Goal: Task Accomplishment & Management: Use online tool/utility

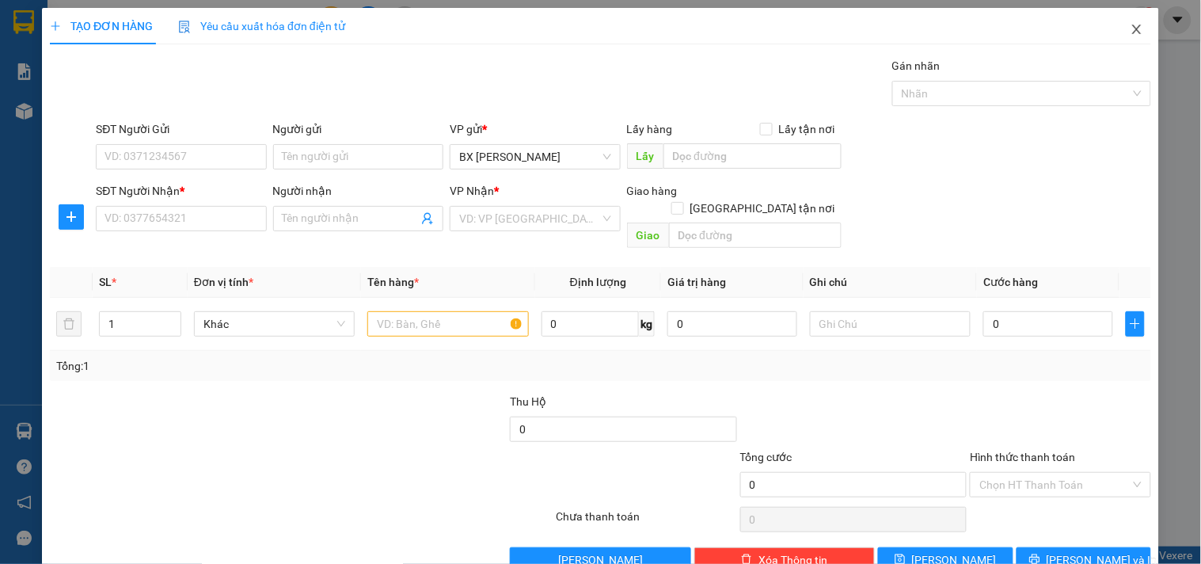
click at [1131, 25] on icon "close" at bounding box center [1137, 29] width 13 height 13
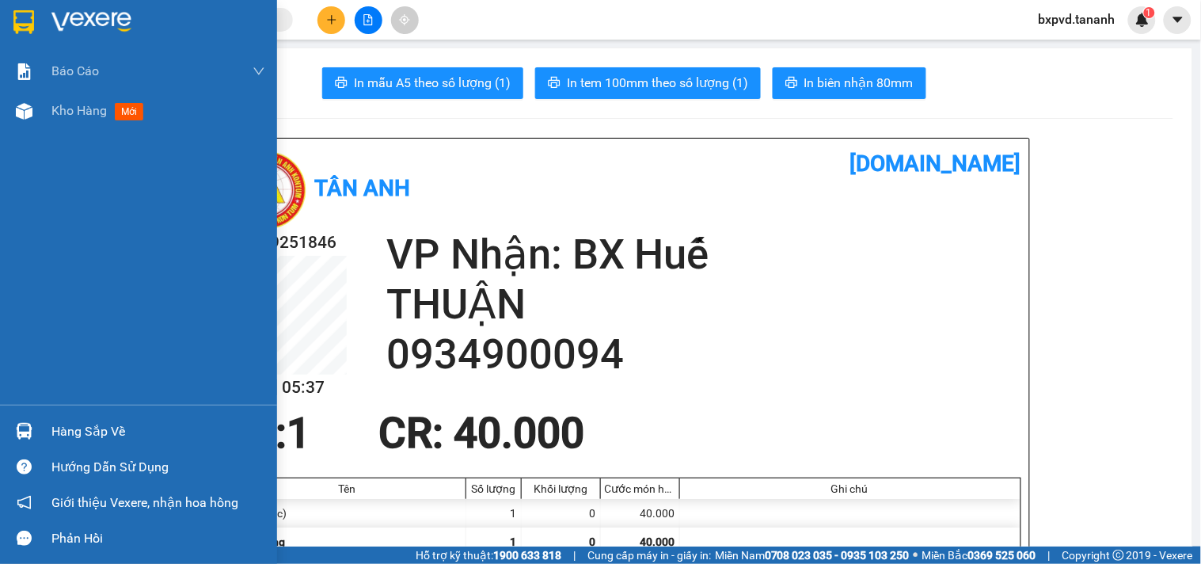
click at [9, 16] on div at bounding box center [138, 25] width 277 height 51
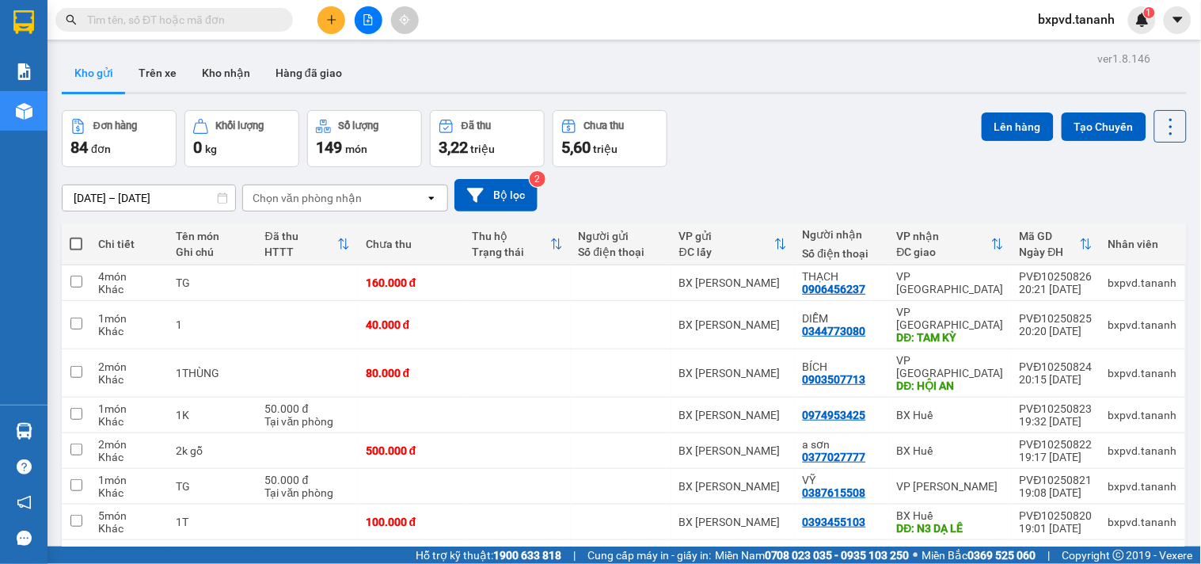
click at [75, 242] on span at bounding box center [76, 244] width 13 height 13
click at [76, 236] on input "checkbox" at bounding box center [76, 236] width 0 height 0
checkbox input "true"
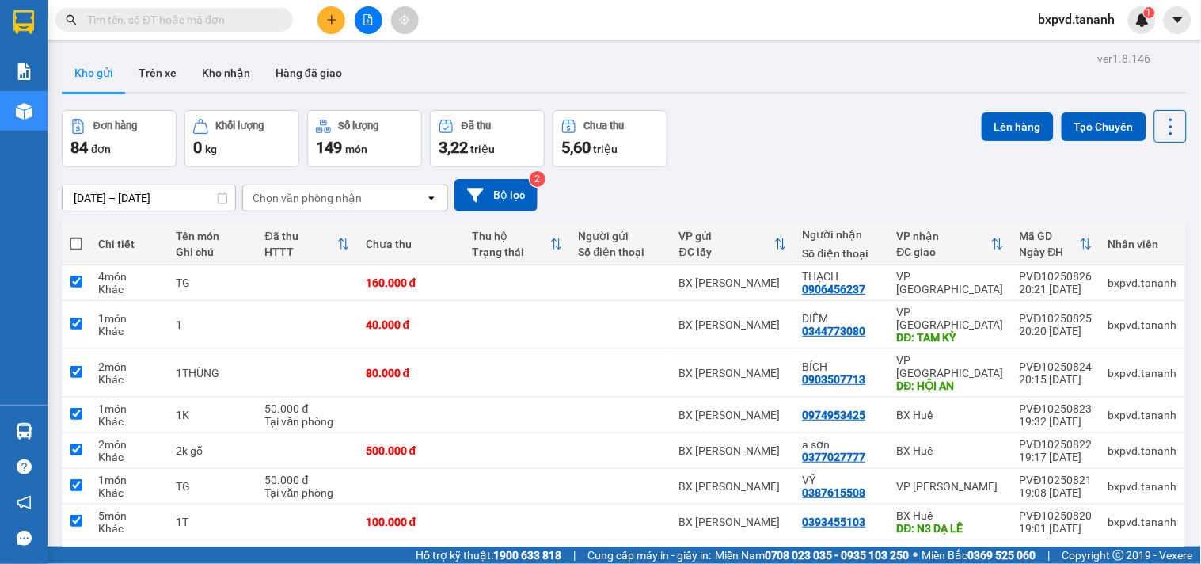
checkbox input "true"
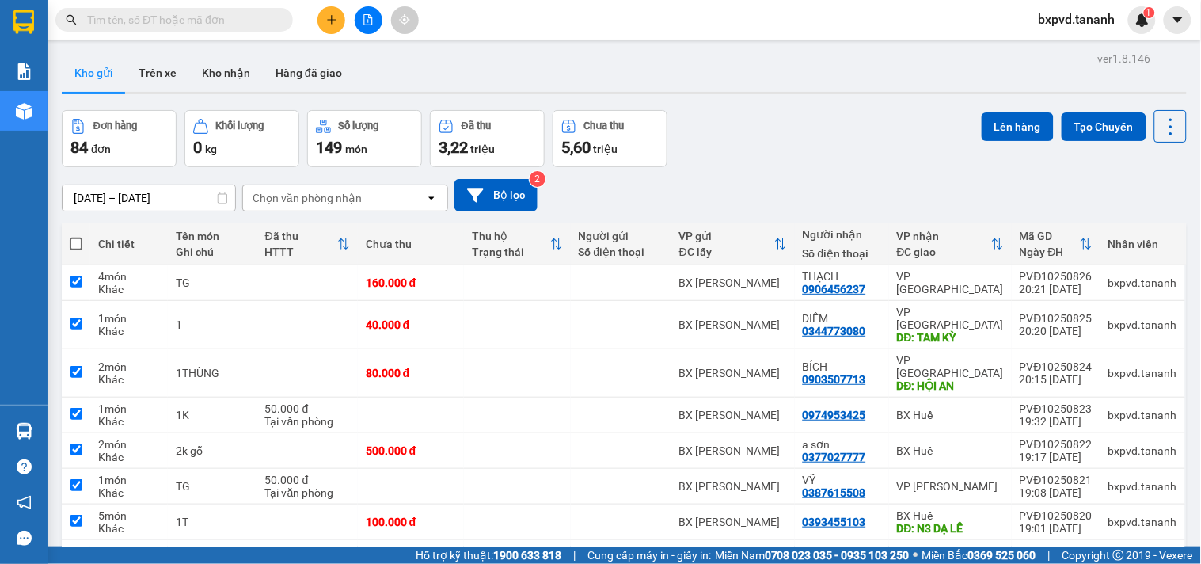
checkbox input "true"
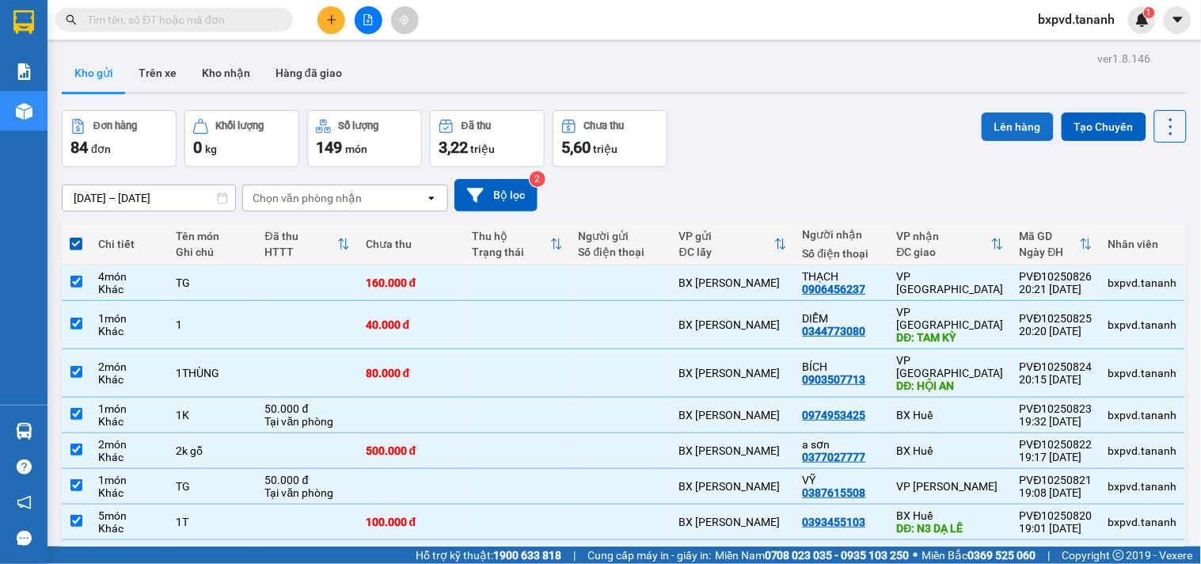
click at [996, 121] on button "Lên hàng" at bounding box center [1018, 126] width 72 height 29
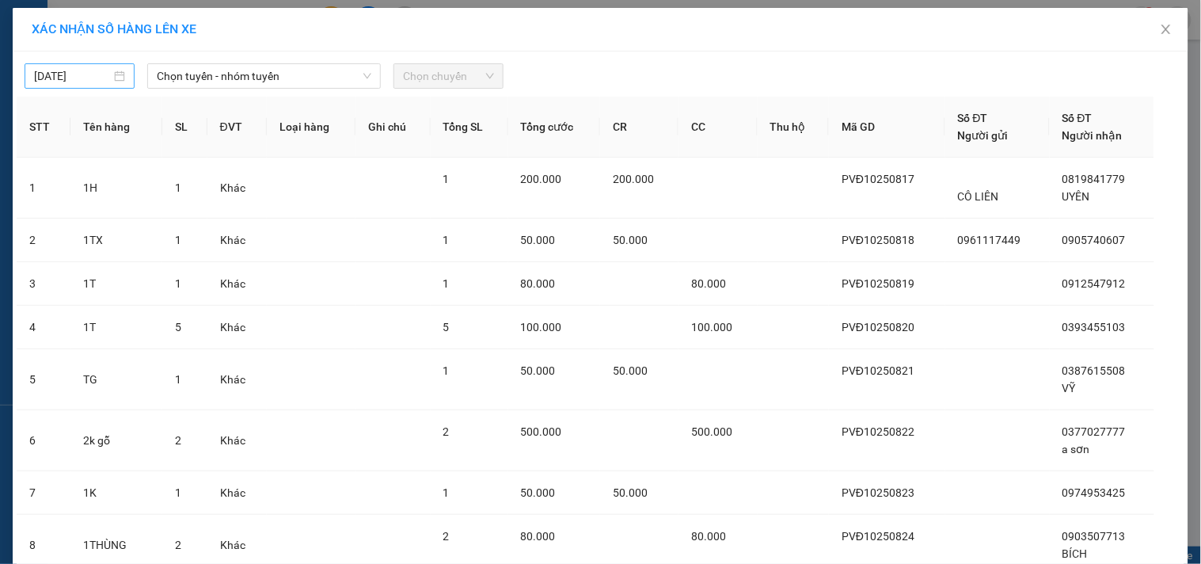
click at [67, 74] on input "[DATE]" at bounding box center [72, 75] width 77 height 17
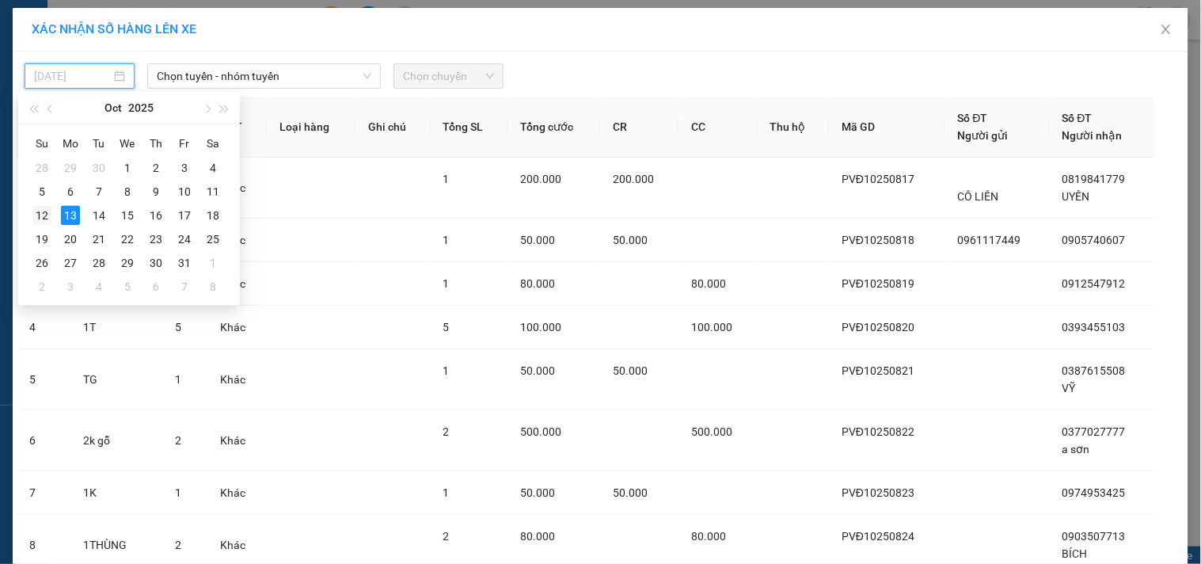
click at [32, 224] on div "12" at bounding box center [41, 215] width 19 height 19
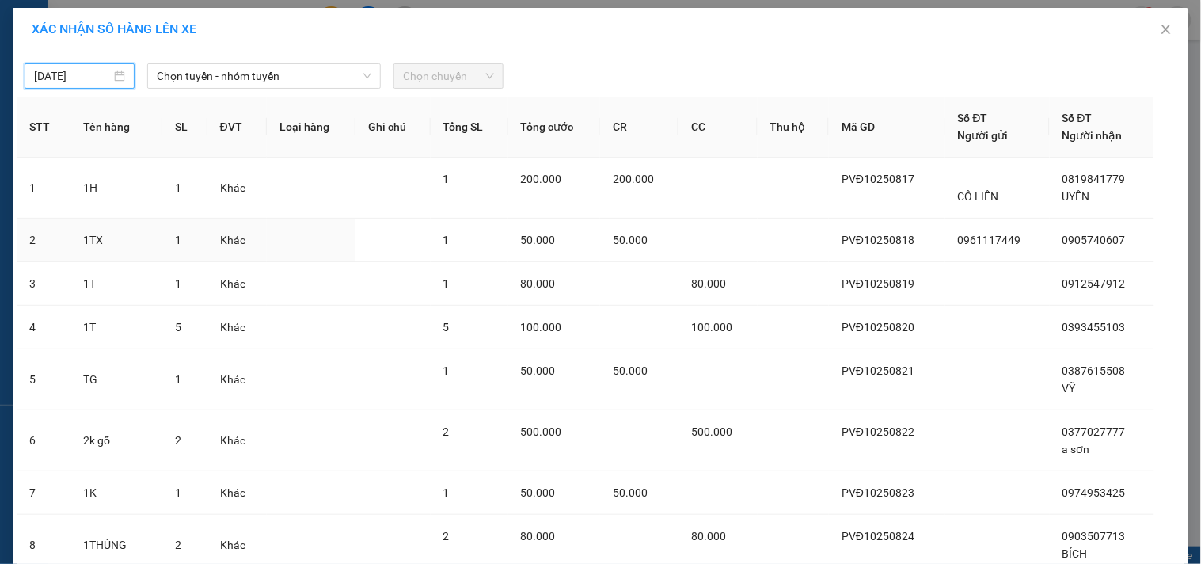
type input "12/10/2025"
click at [290, 81] on span "Chọn tuyến - nhóm tuyến" at bounding box center [264, 76] width 215 height 24
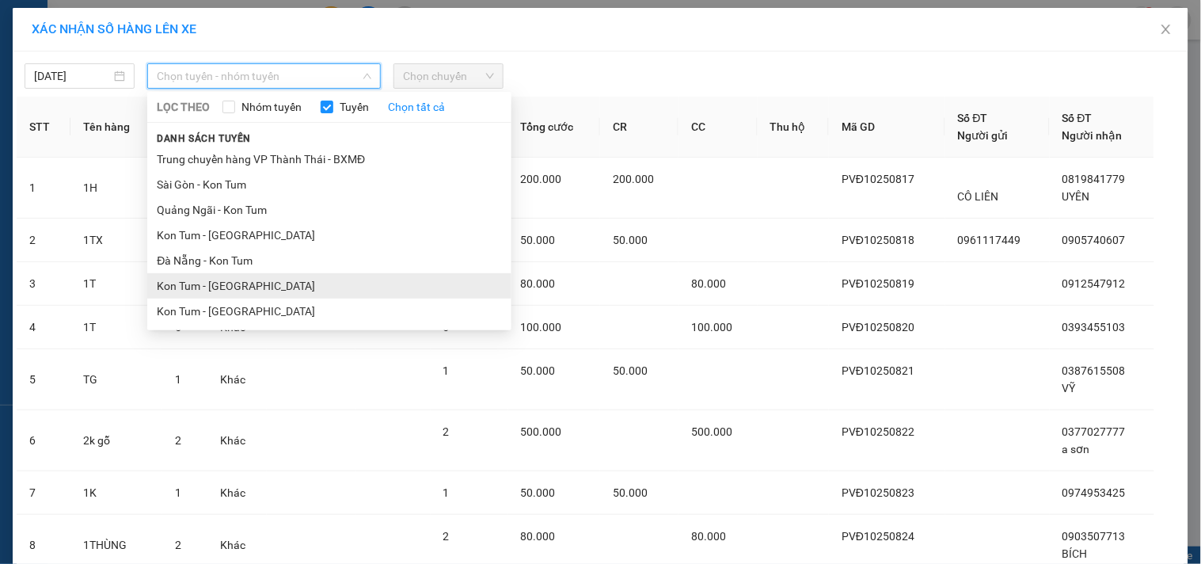
click at [258, 289] on li "Kon Tum - Đà Nẵng" at bounding box center [329, 285] width 364 height 25
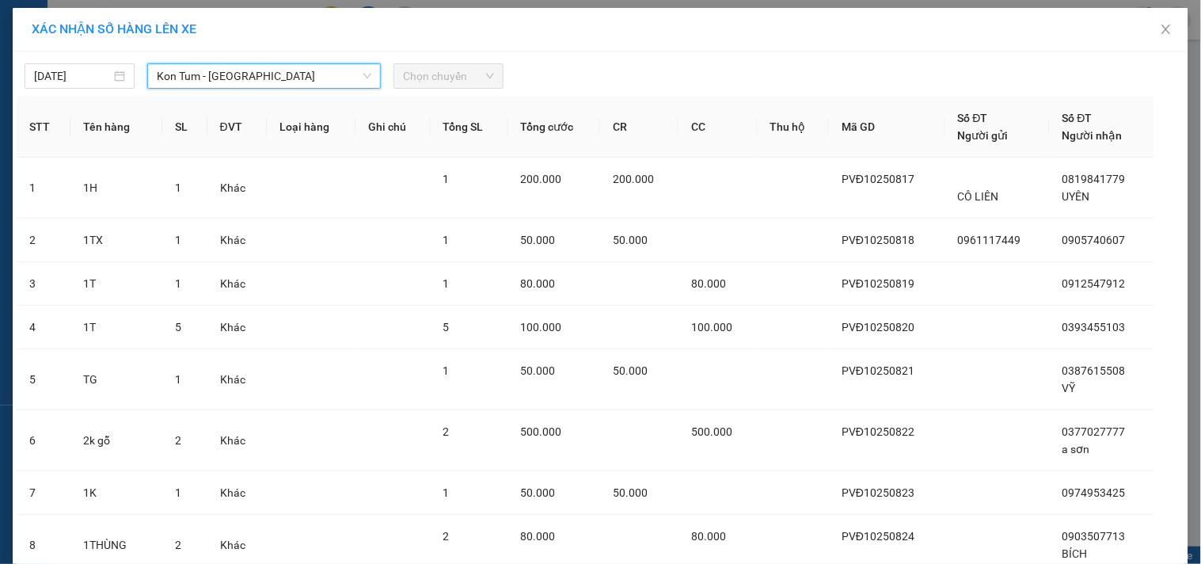
click at [450, 86] on span "Chọn chuyến" at bounding box center [448, 76] width 91 height 24
click at [455, 80] on span "Chọn chuyến" at bounding box center [448, 76] width 91 height 24
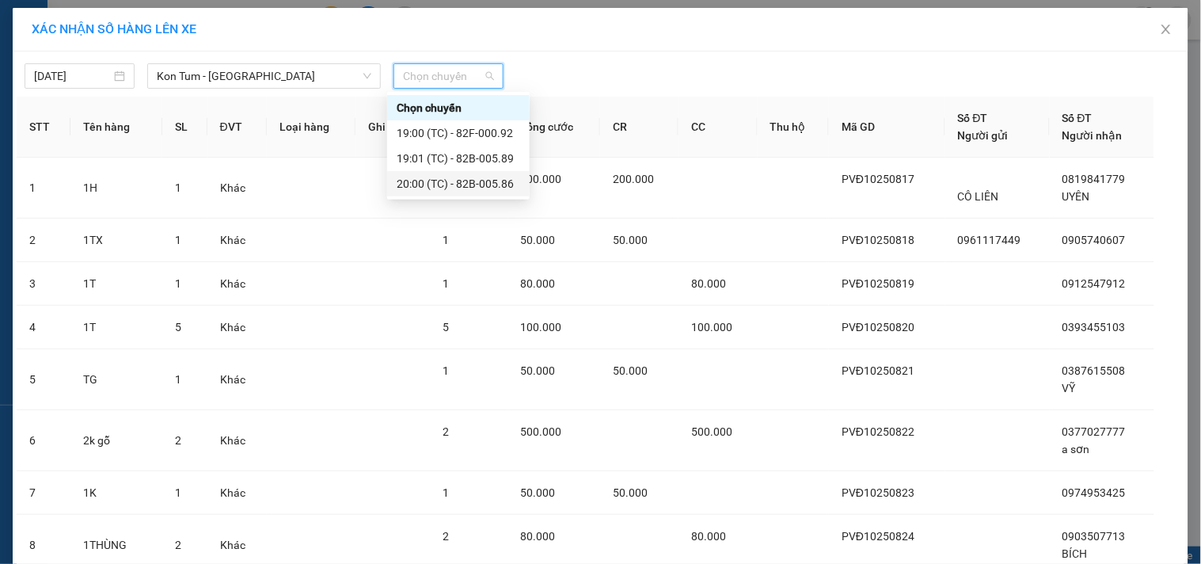
click at [441, 192] on div "20:00 (TC) - 82B-005.86" at bounding box center [459, 183] width 124 height 17
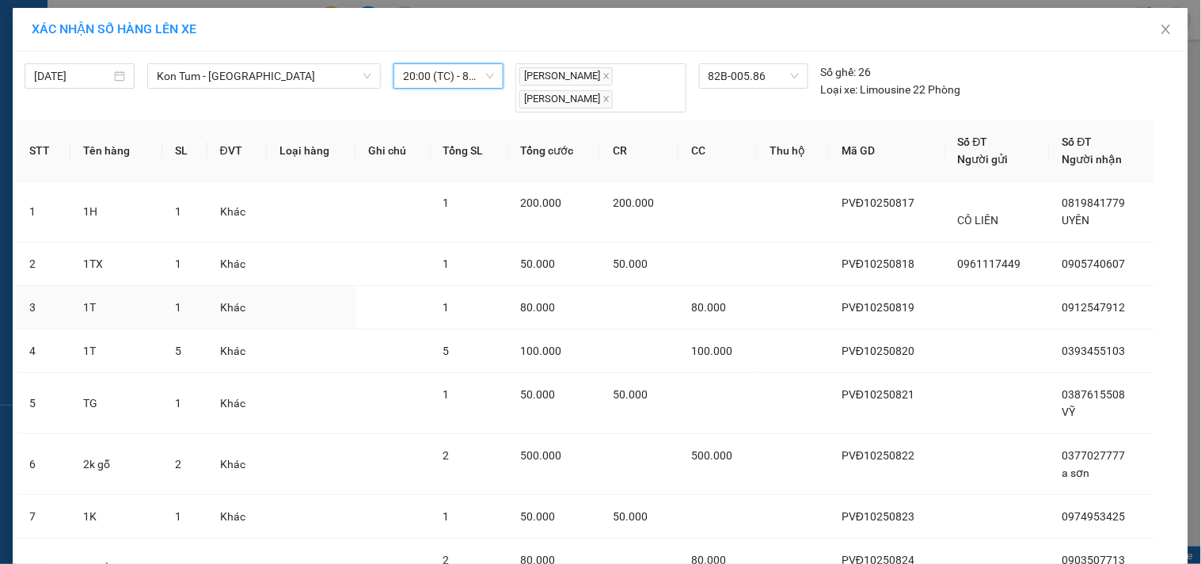
scroll to position [273, 0]
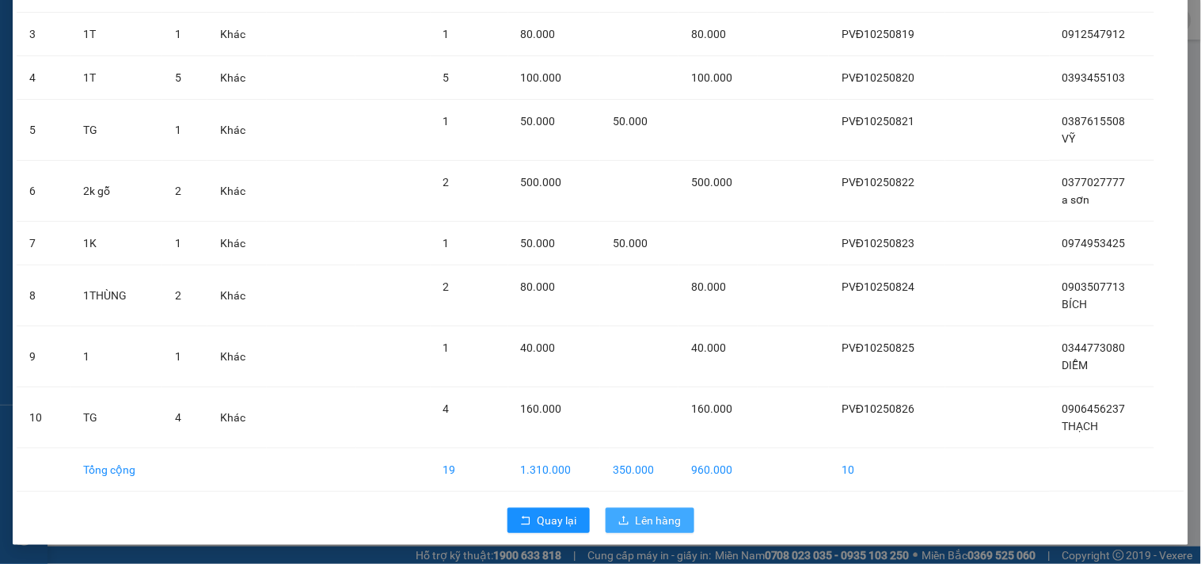
click at [676, 531] on button "Lên hàng" at bounding box center [650, 520] width 89 height 25
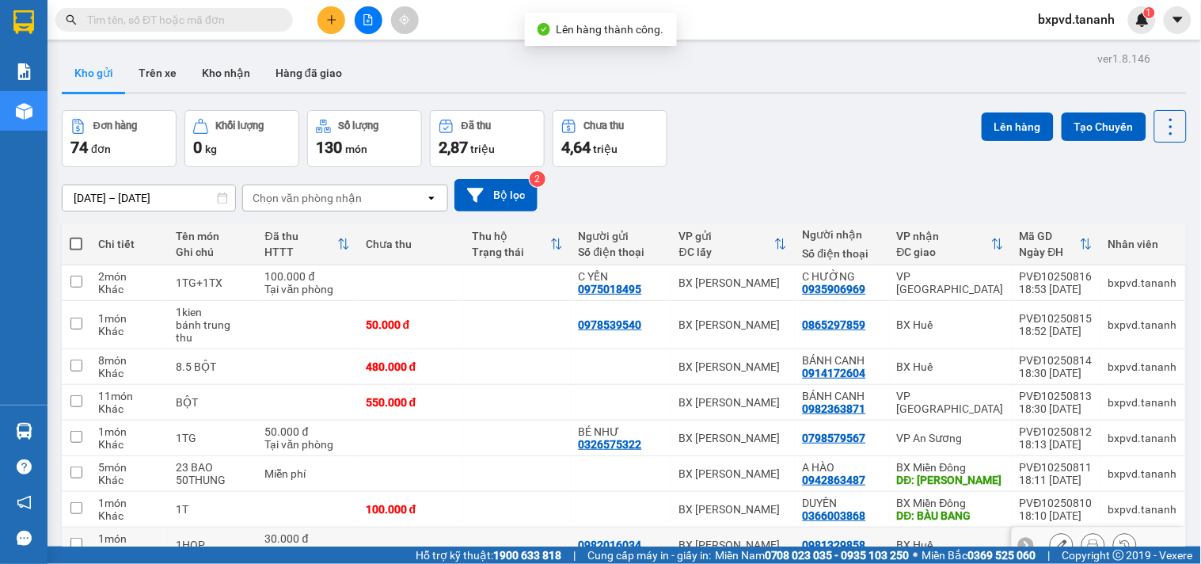
scroll to position [154, 0]
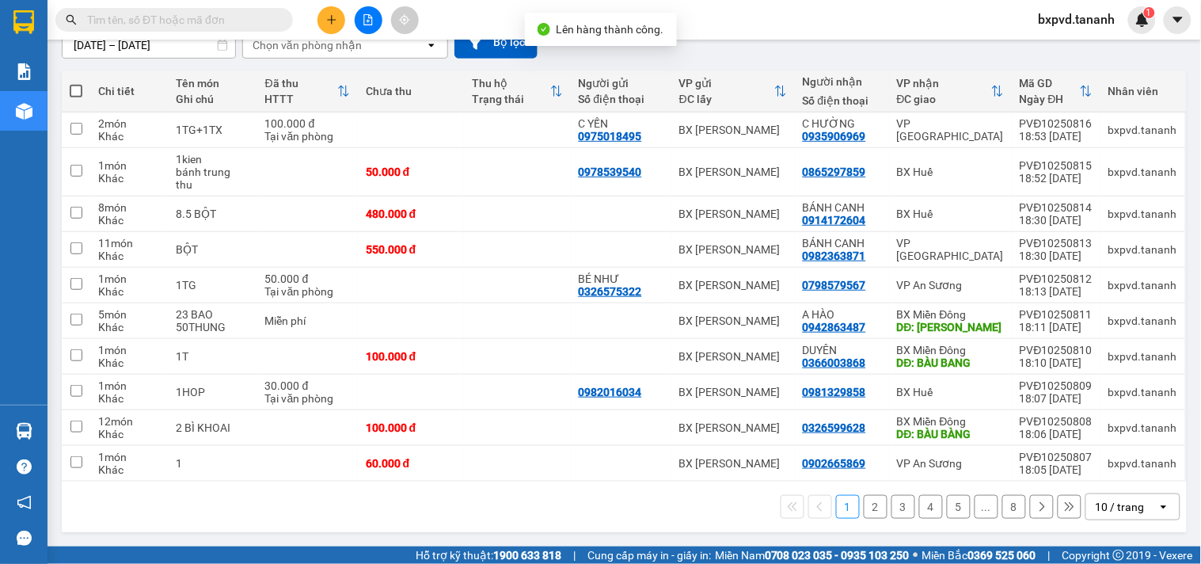
click at [1096, 501] on div "10 / trang" at bounding box center [1120, 507] width 49 height 16
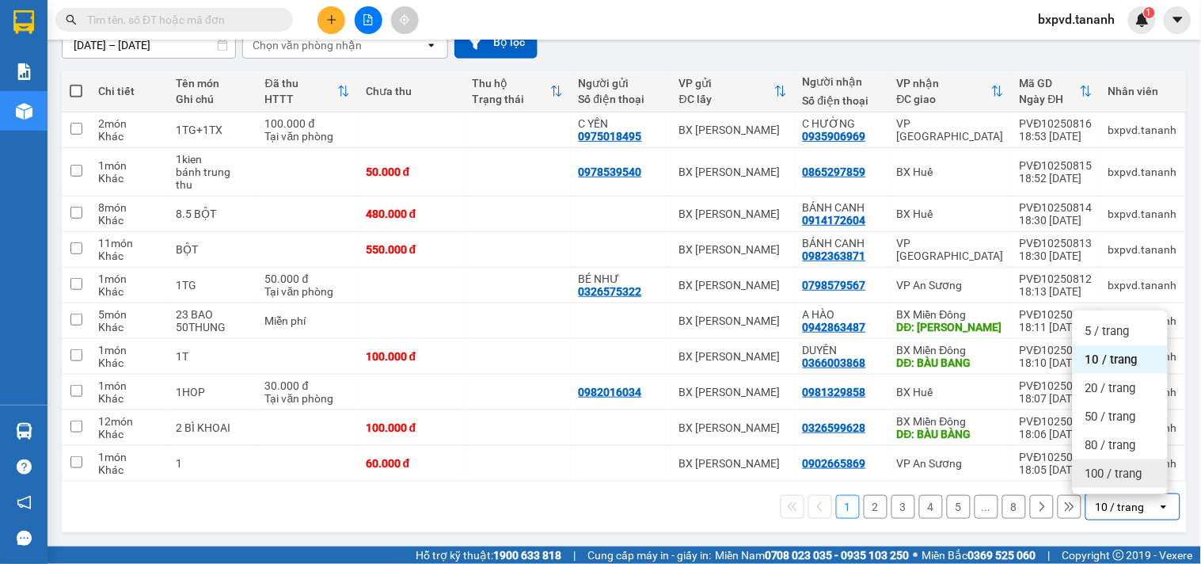
click at [1102, 470] on span "100 / trang" at bounding box center [1114, 474] width 57 height 16
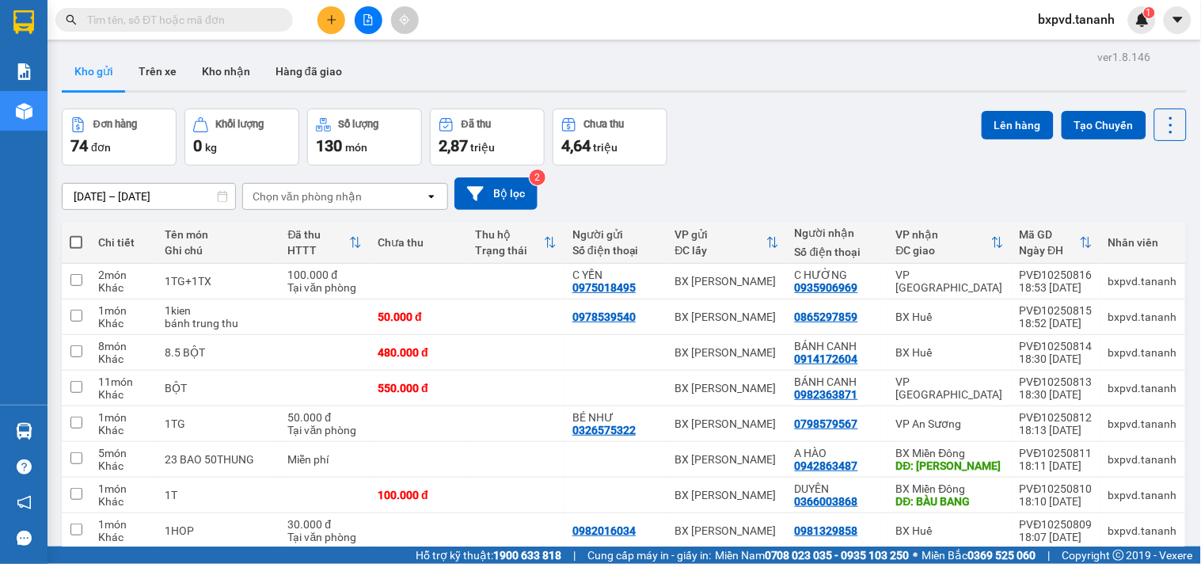
scroll to position [0, 0]
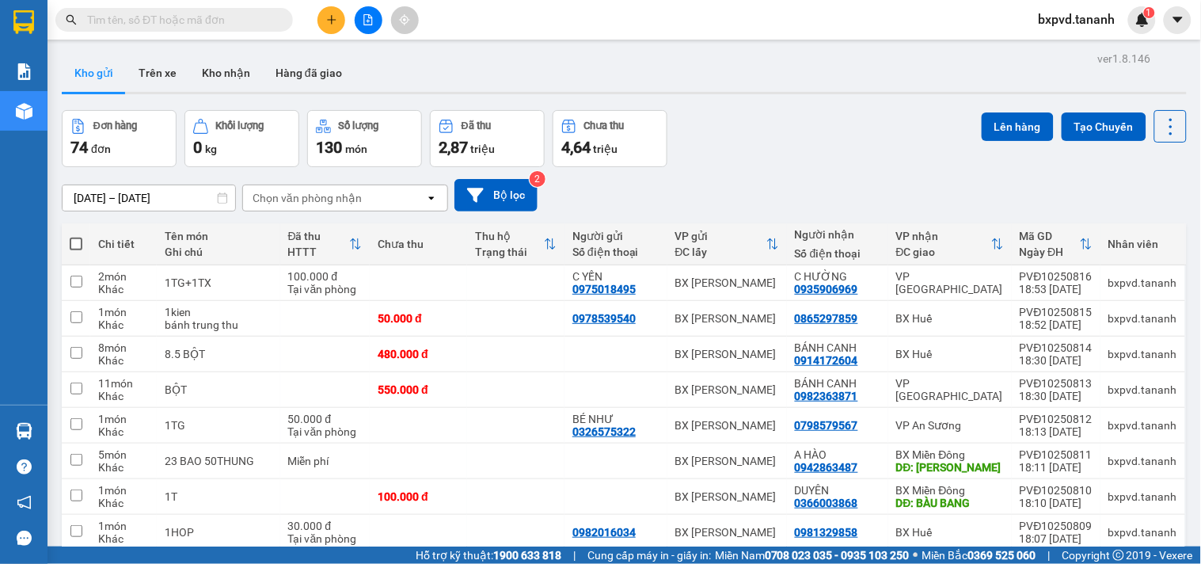
click at [74, 248] on span at bounding box center [76, 244] width 13 height 13
click at [76, 236] on input "checkbox" at bounding box center [76, 236] width 0 height 0
checkbox input "true"
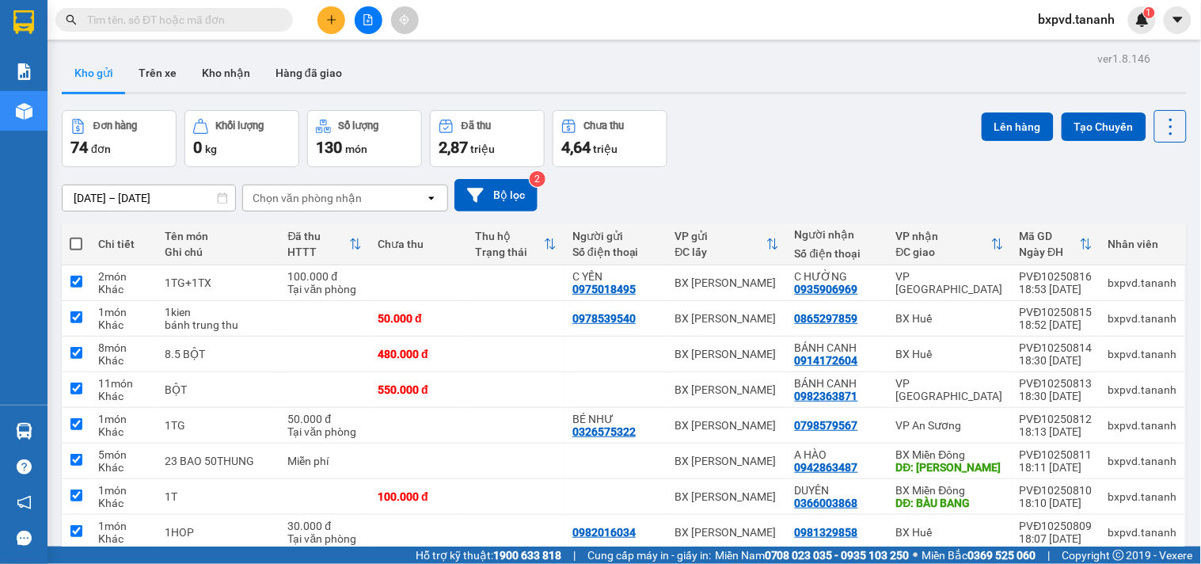
checkbox input "true"
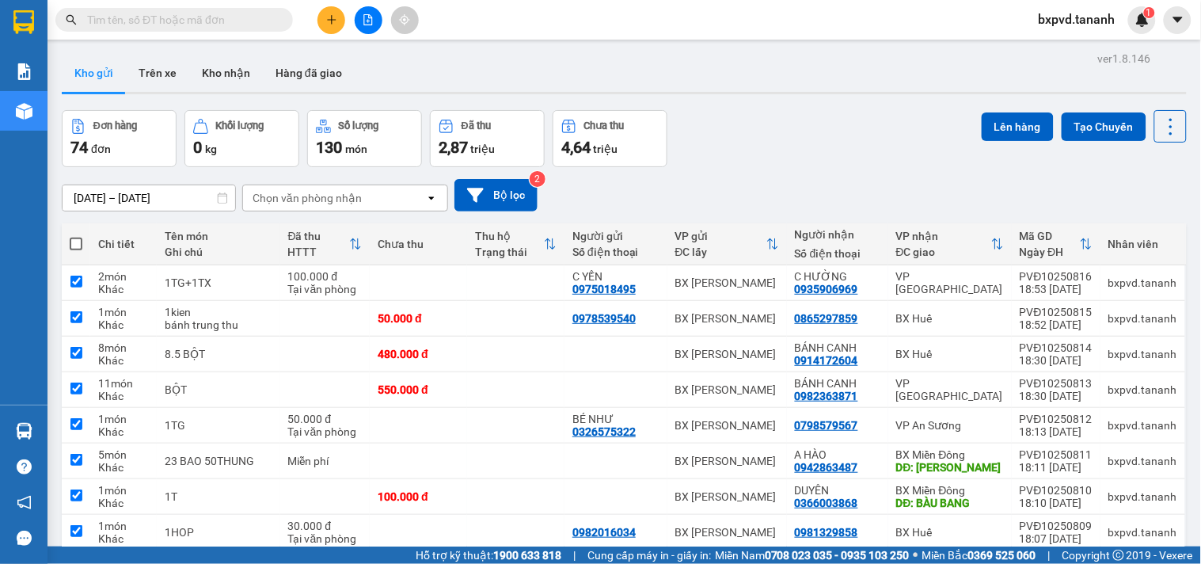
checkbox input "true"
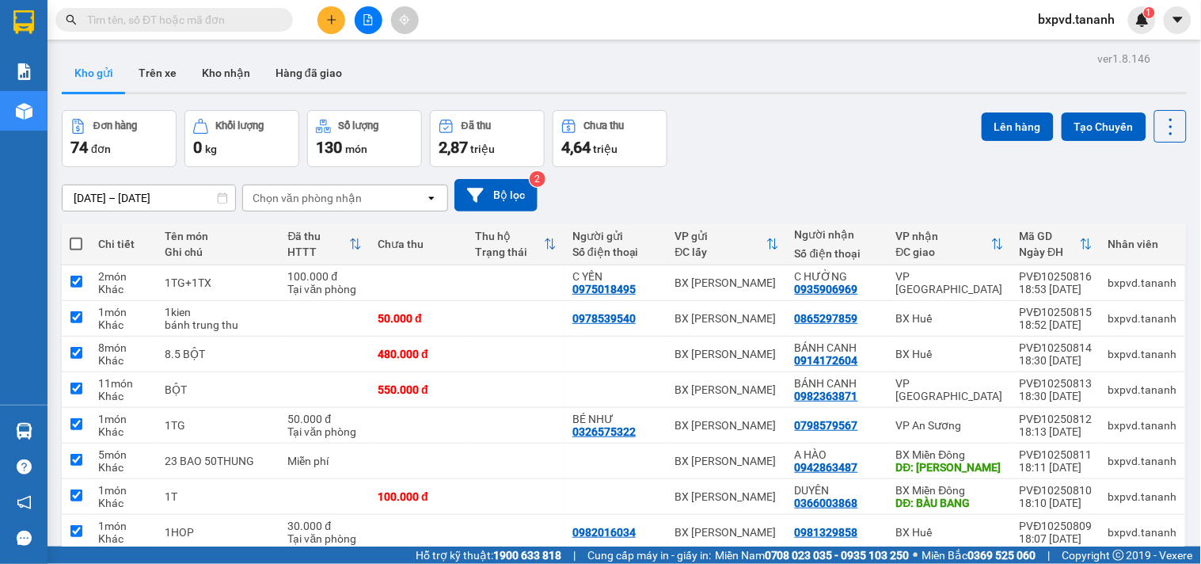
checkbox input "true"
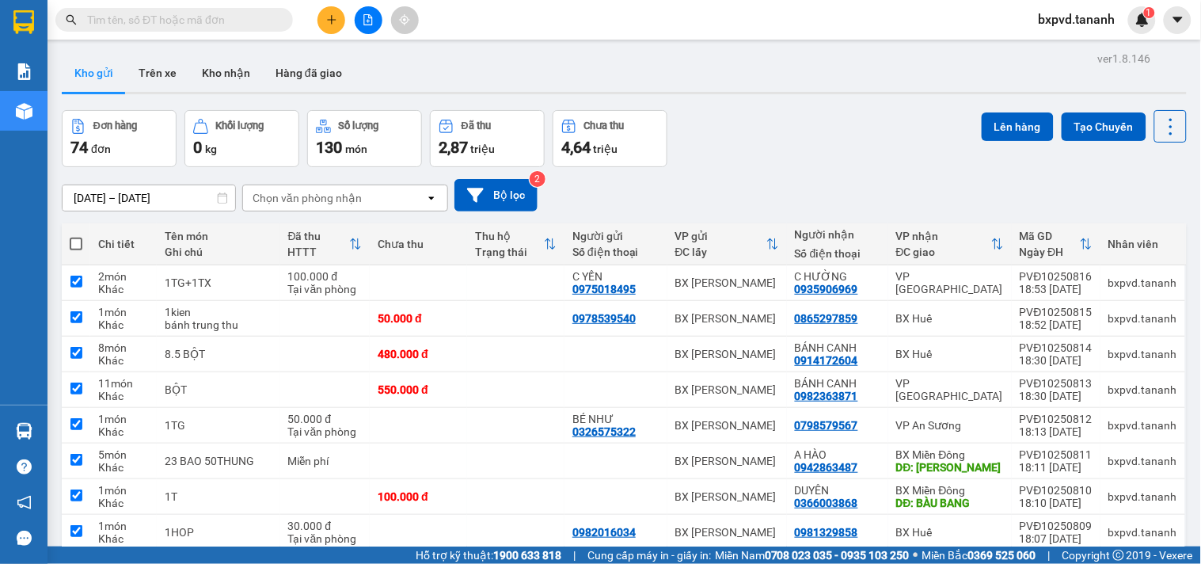
checkbox input "true"
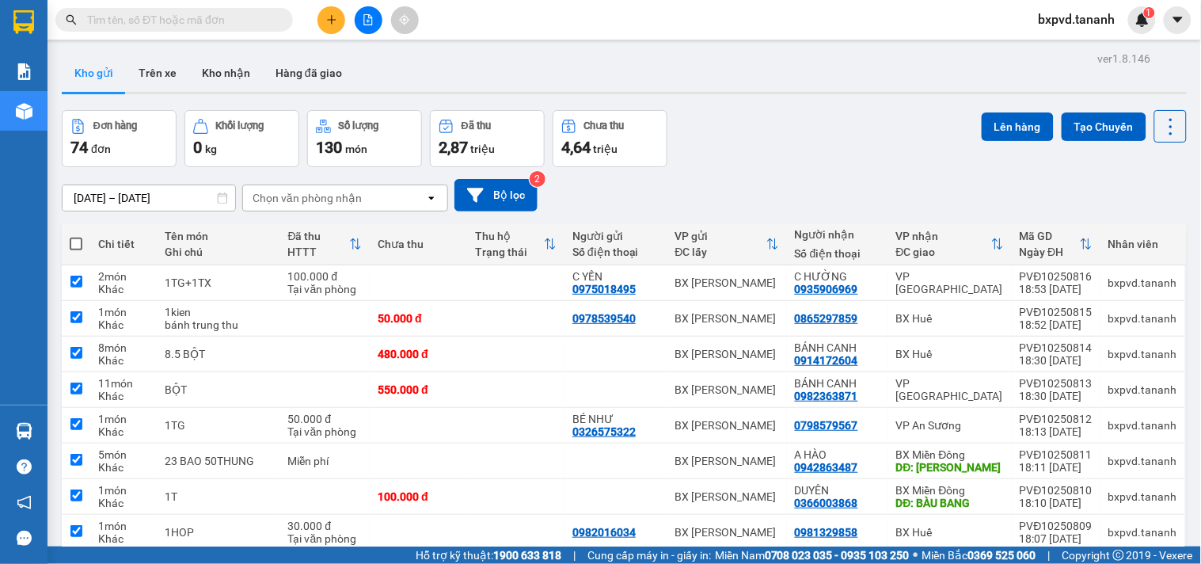
checkbox input "true"
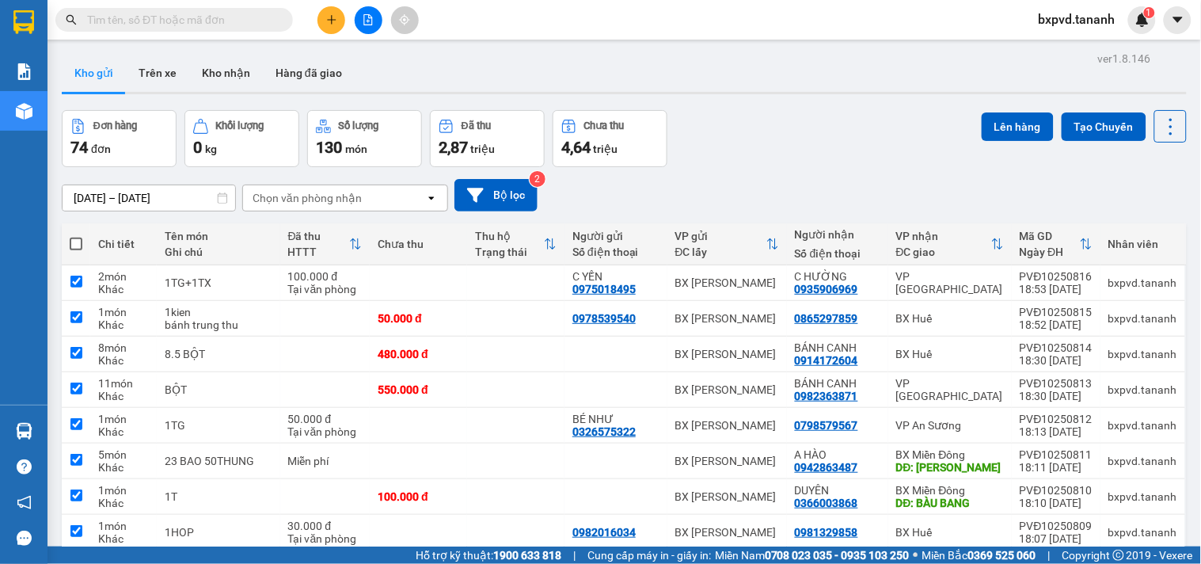
checkbox input "true"
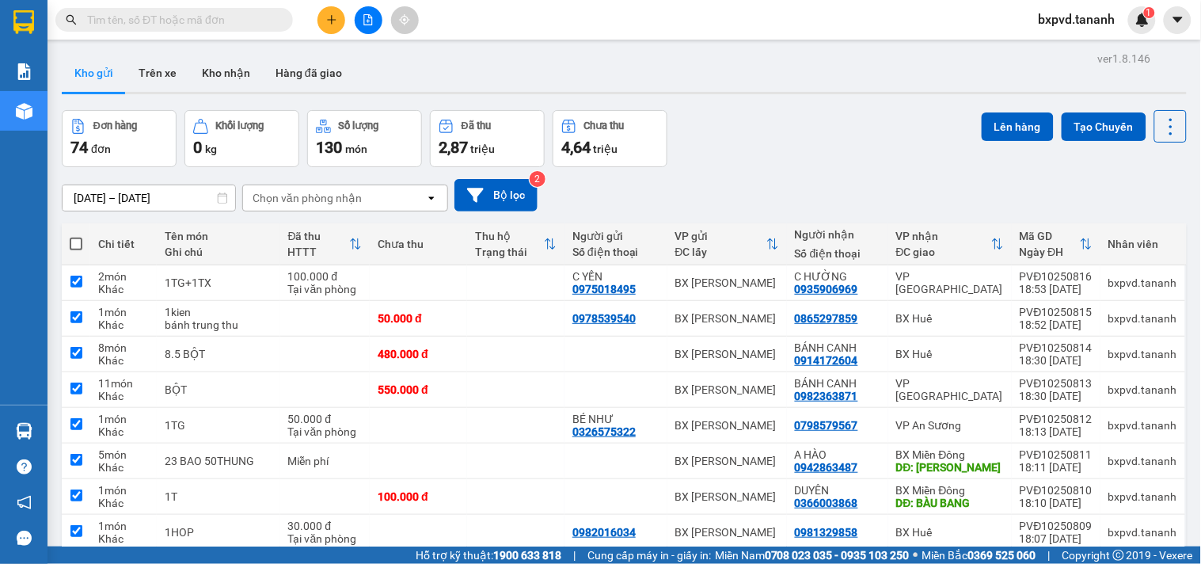
checkbox input "true"
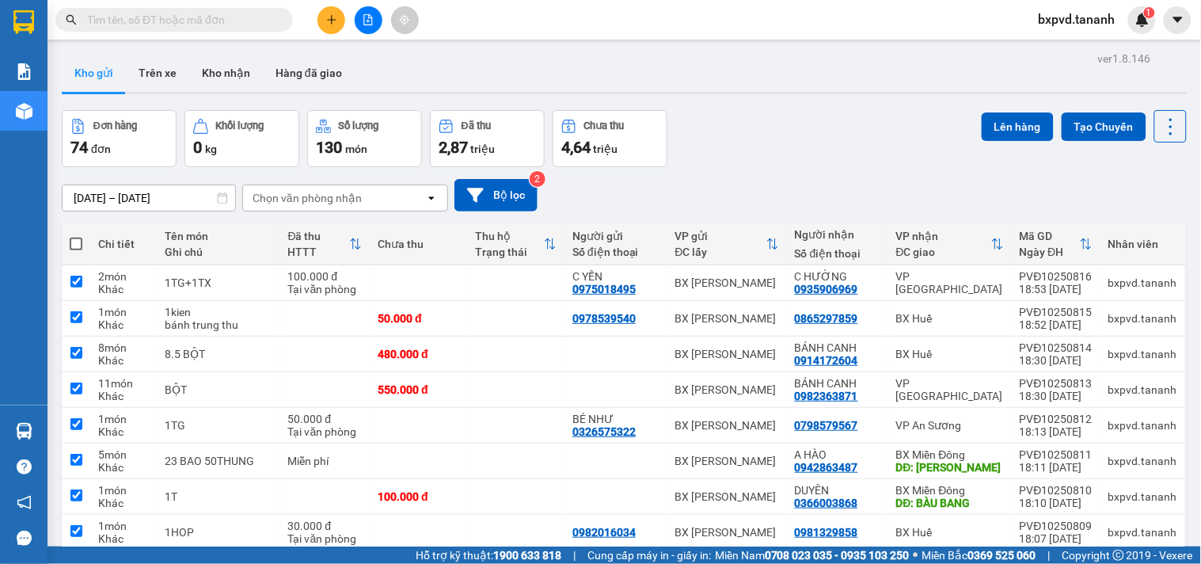
checkbox input "true"
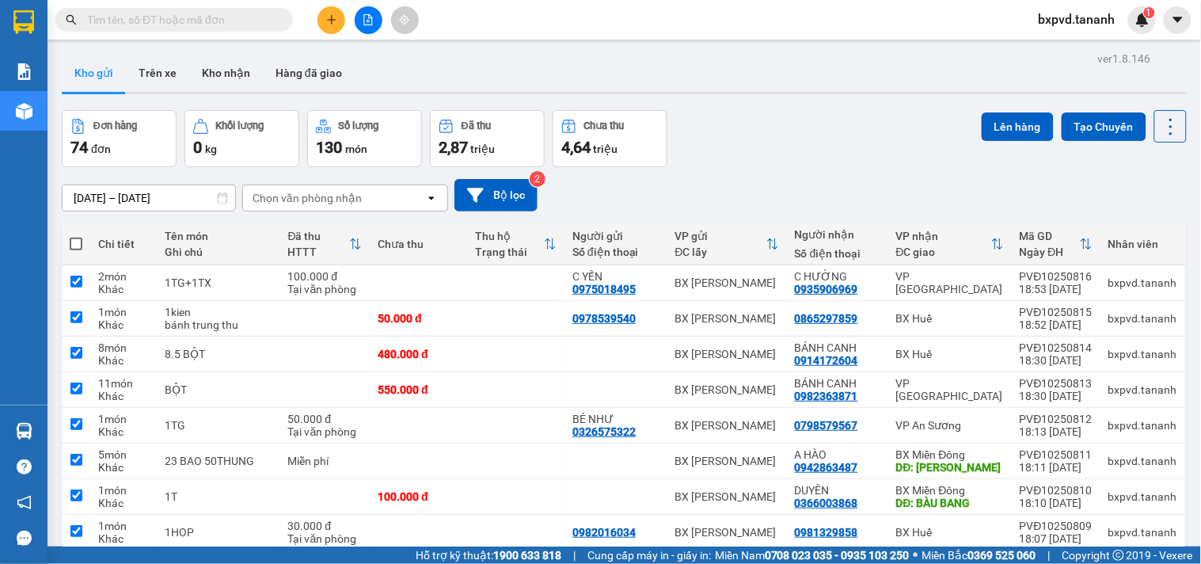
checkbox input "true"
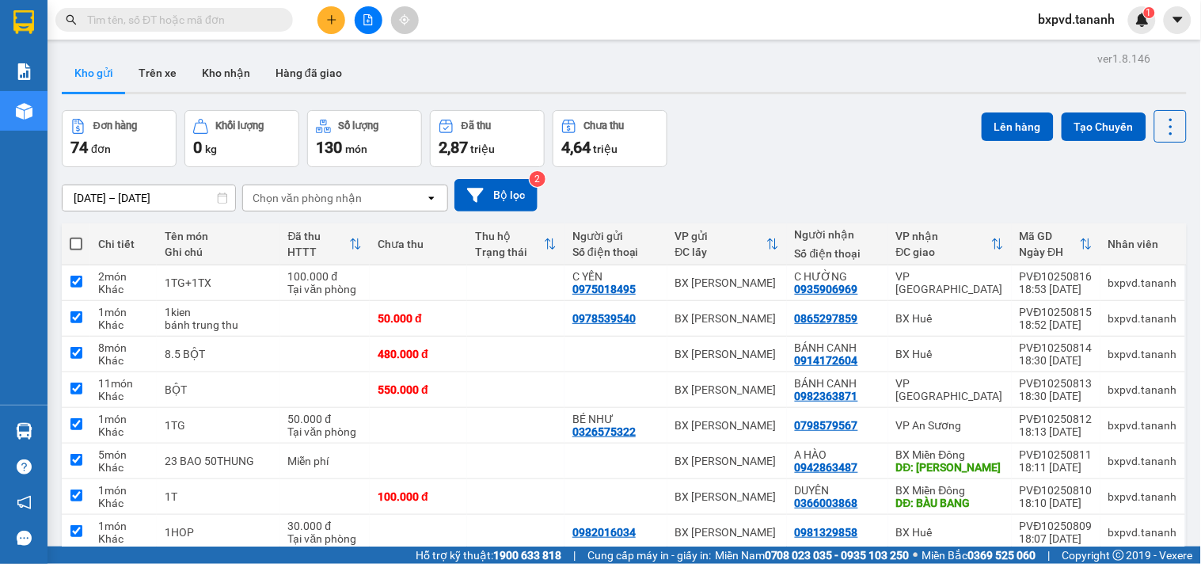
checkbox input "true"
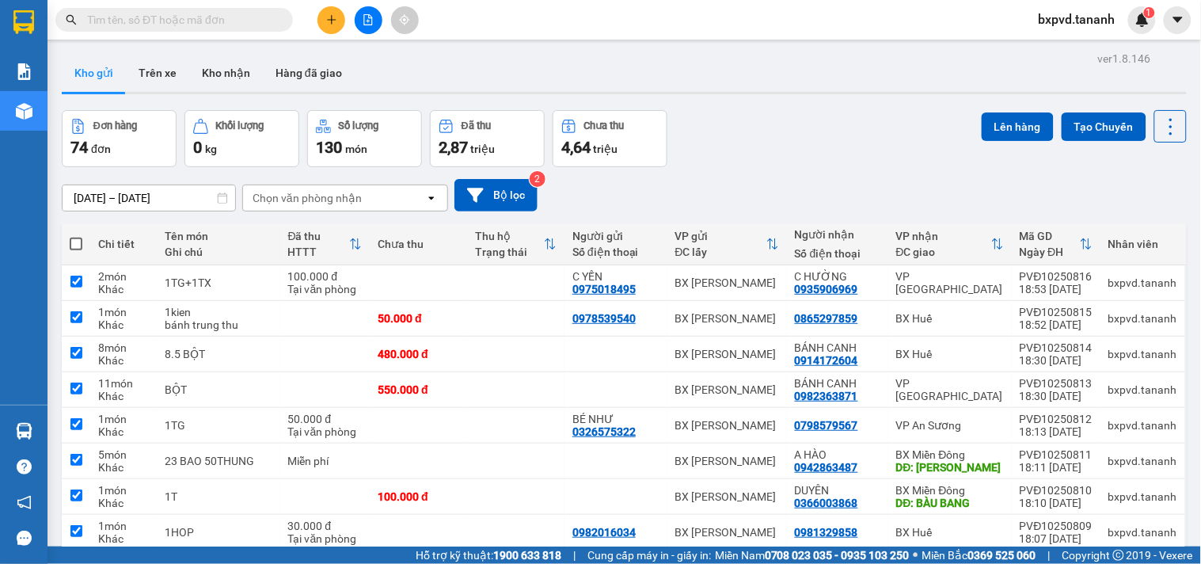
checkbox input "true"
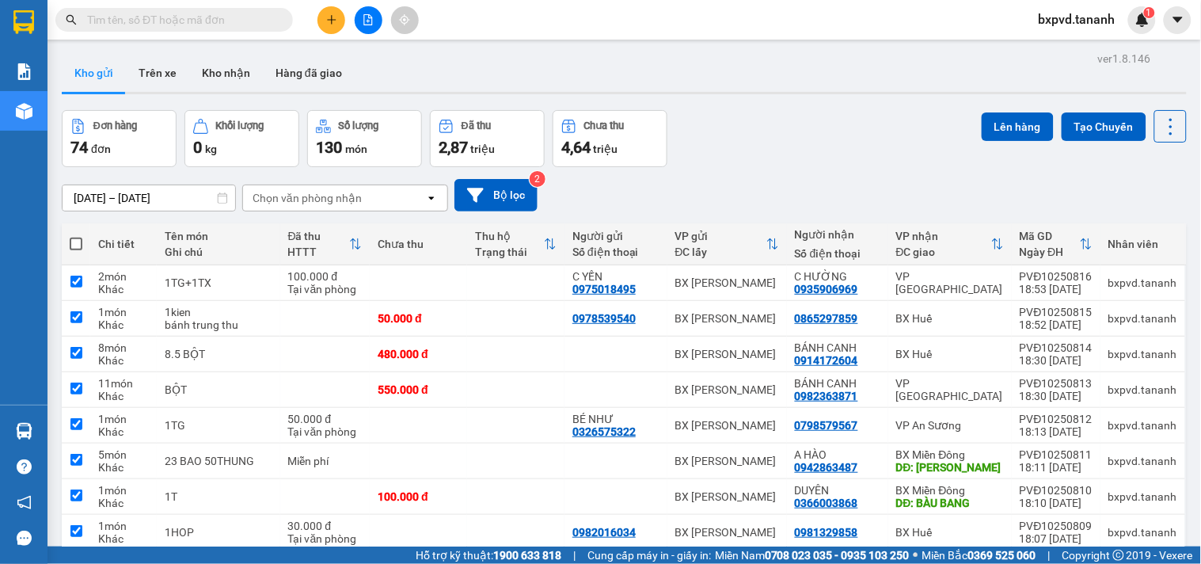
checkbox input "true"
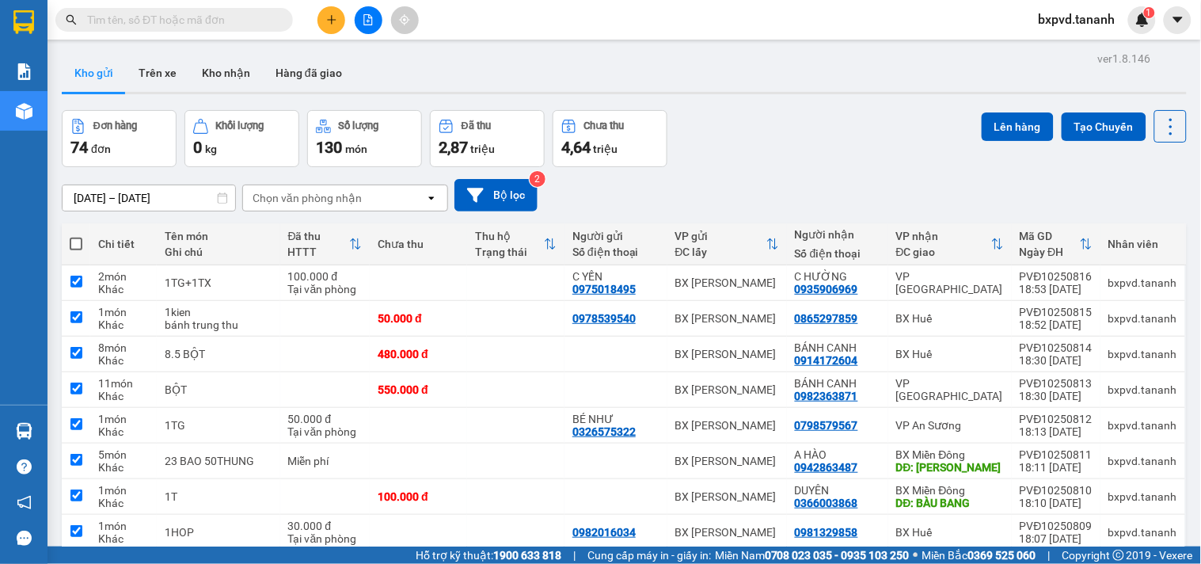
checkbox input "true"
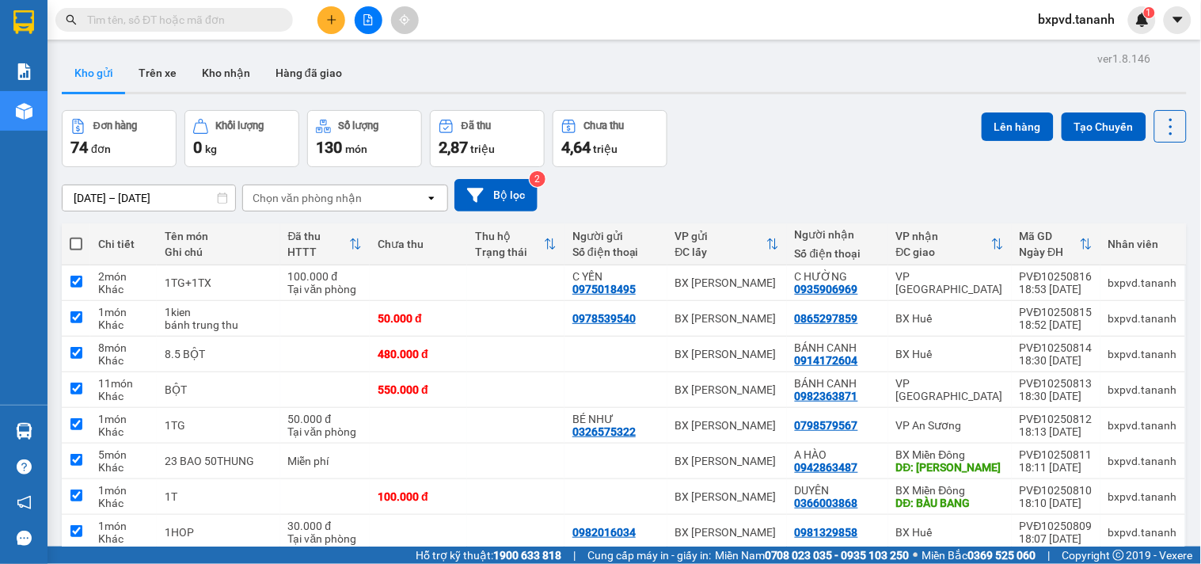
checkbox input "true"
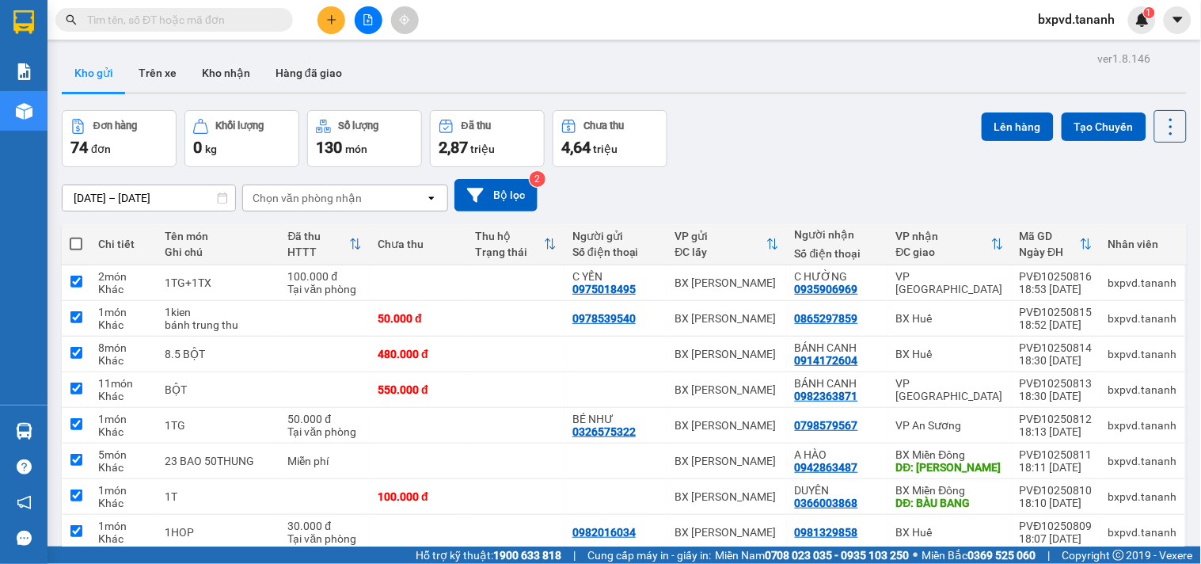
checkbox input "true"
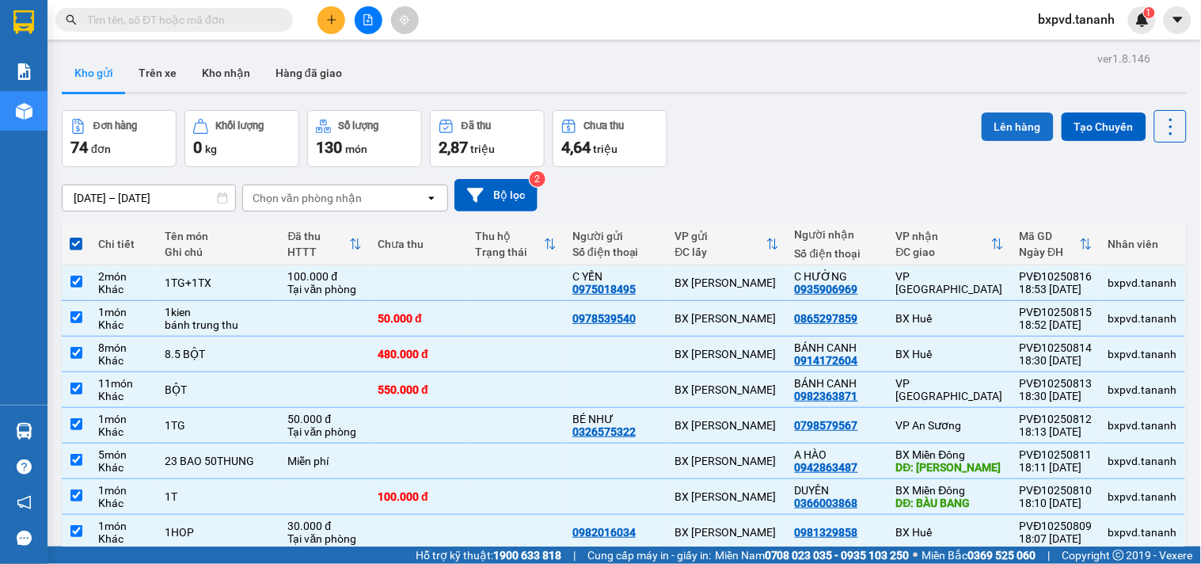
click at [1009, 123] on button "Lên hàng" at bounding box center [1018, 126] width 72 height 29
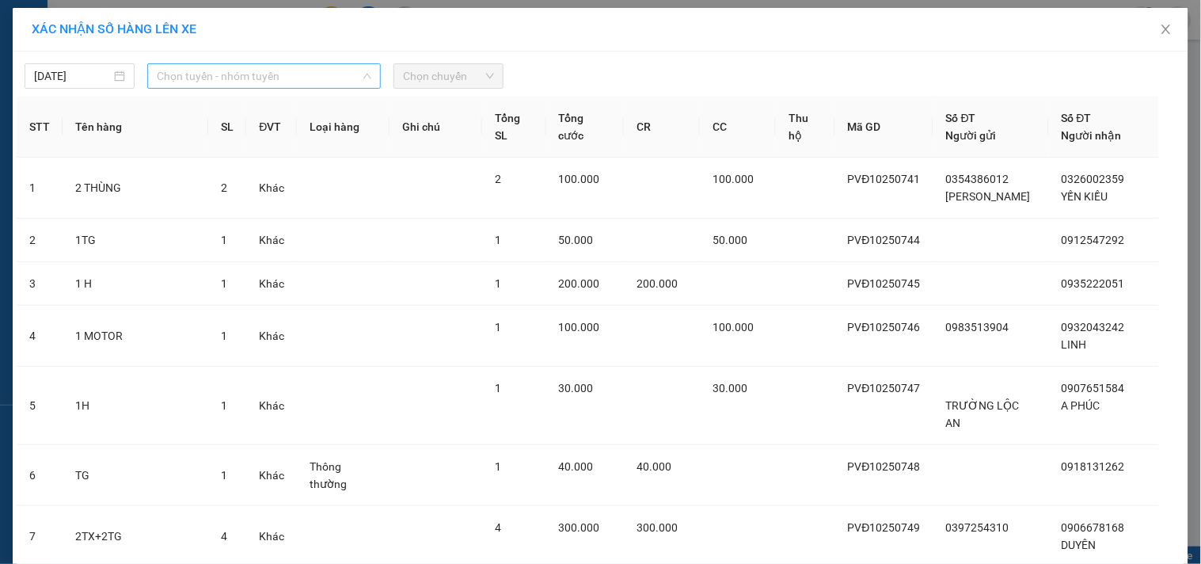
click at [214, 80] on span "Chọn tuyến - nhóm tuyến" at bounding box center [264, 76] width 215 height 24
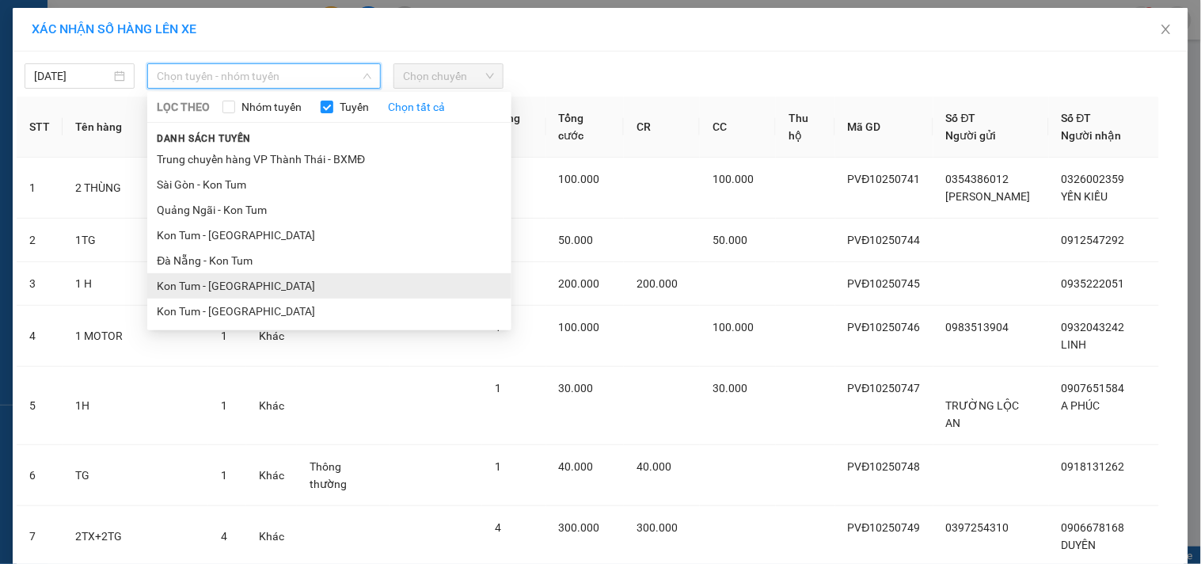
click at [253, 291] on li "Kon Tum - Đà Nẵng" at bounding box center [329, 285] width 364 height 25
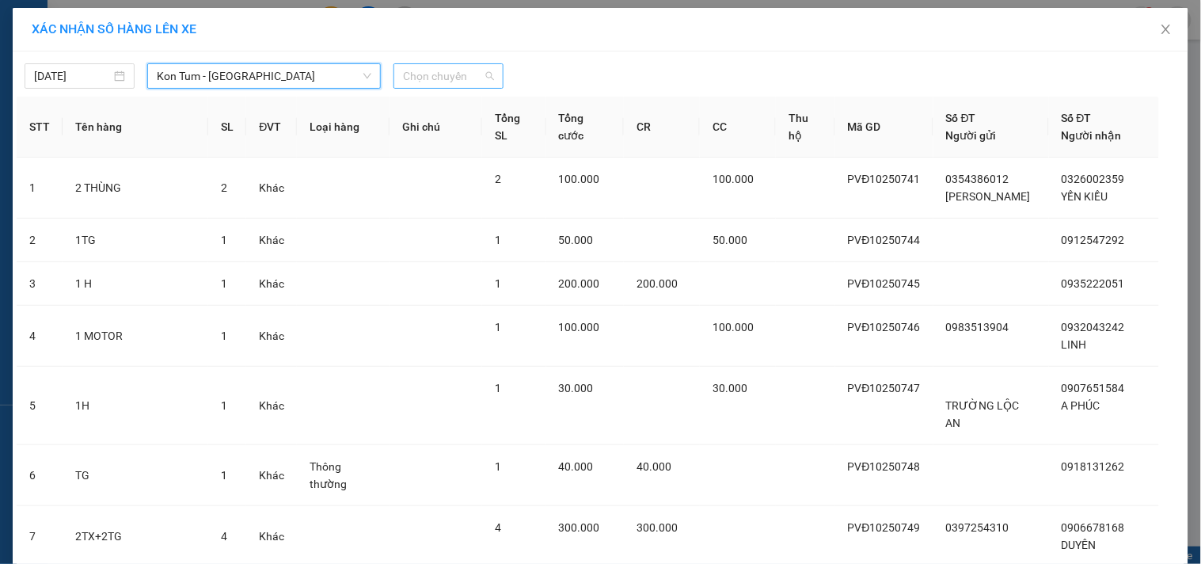
click at [456, 71] on span "Chọn chuyến" at bounding box center [448, 76] width 91 height 24
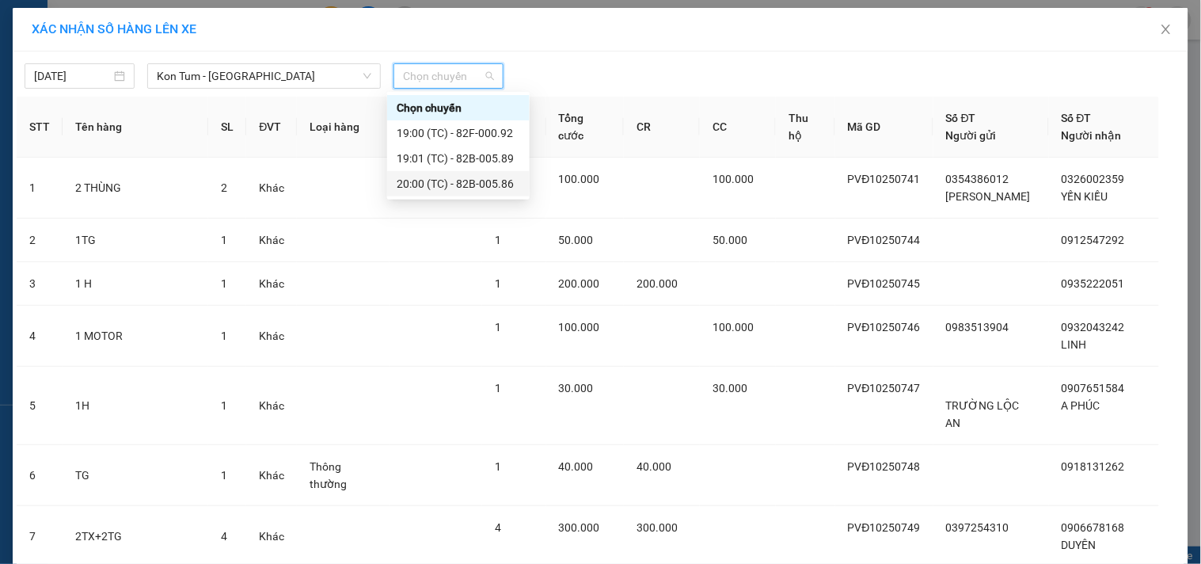
click at [467, 185] on div "20:00 (TC) - 82B-005.86" at bounding box center [459, 183] width 124 height 17
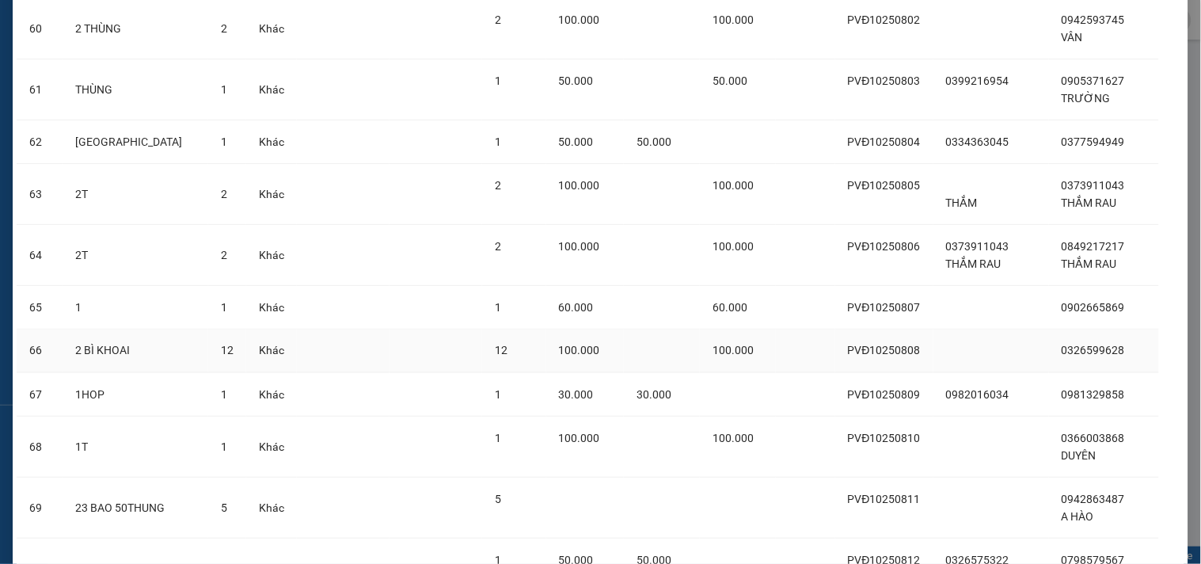
scroll to position [3847, 0]
